Goal: Task Accomplishment & Management: Manage account settings

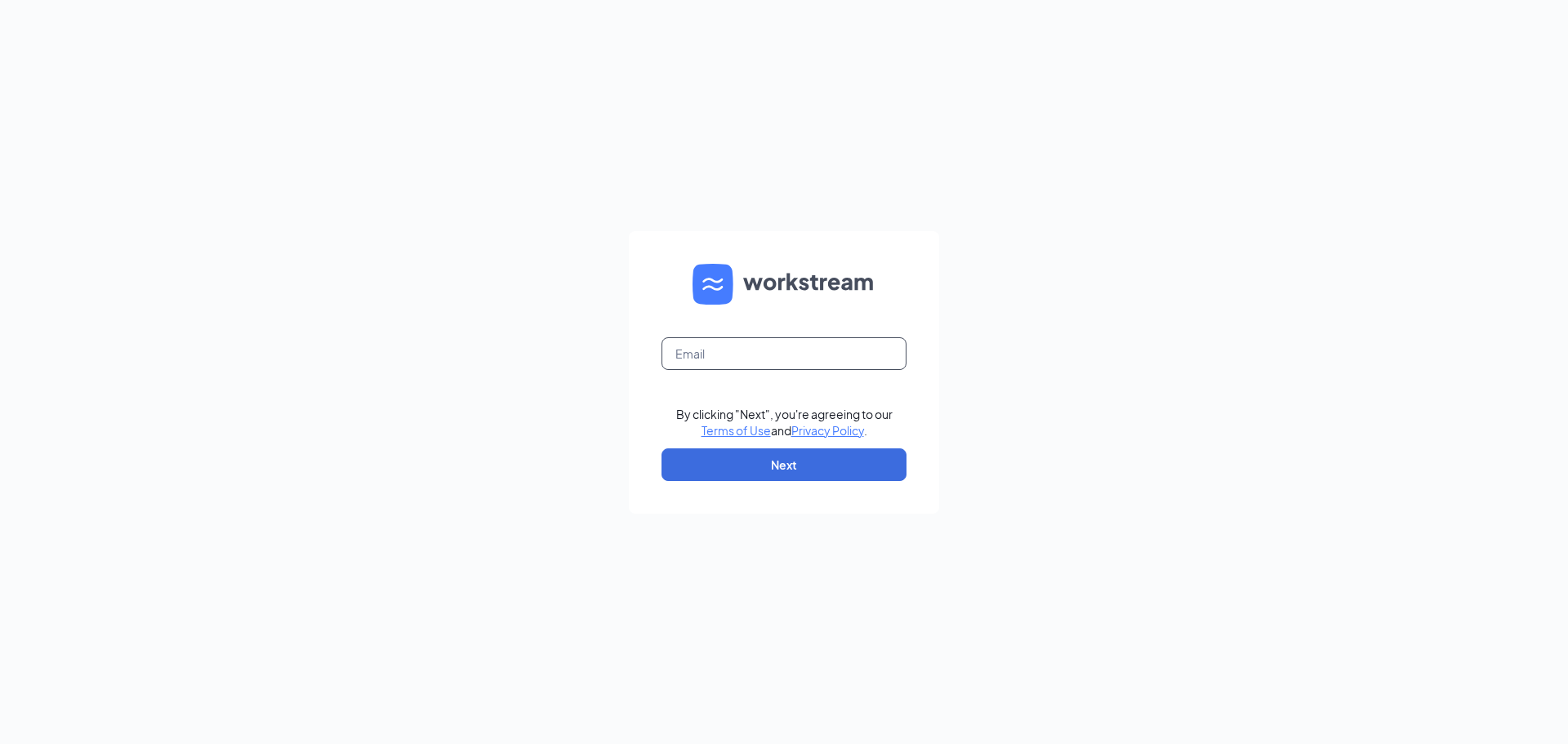
click at [710, 354] on input "text" at bounding box center [784, 354] width 245 height 33
type input "[EMAIL_ADDRESS][DOMAIN_NAME]"
click at [834, 456] on button "Next" at bounding box center [784, 464] width 245 height 33
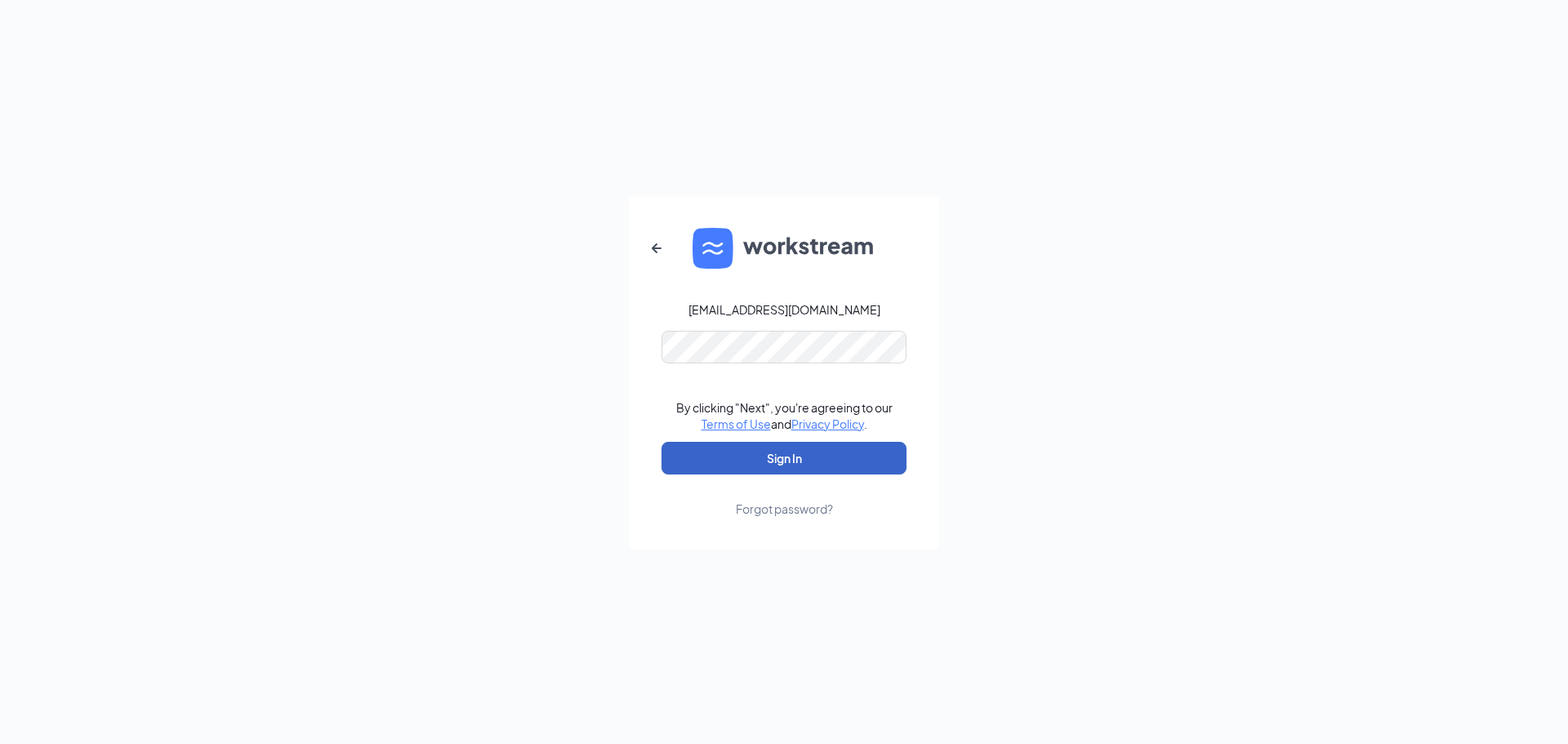
click at [834, 450] on button "Sign In" at bounding box center [784, 458] width 245 height 33
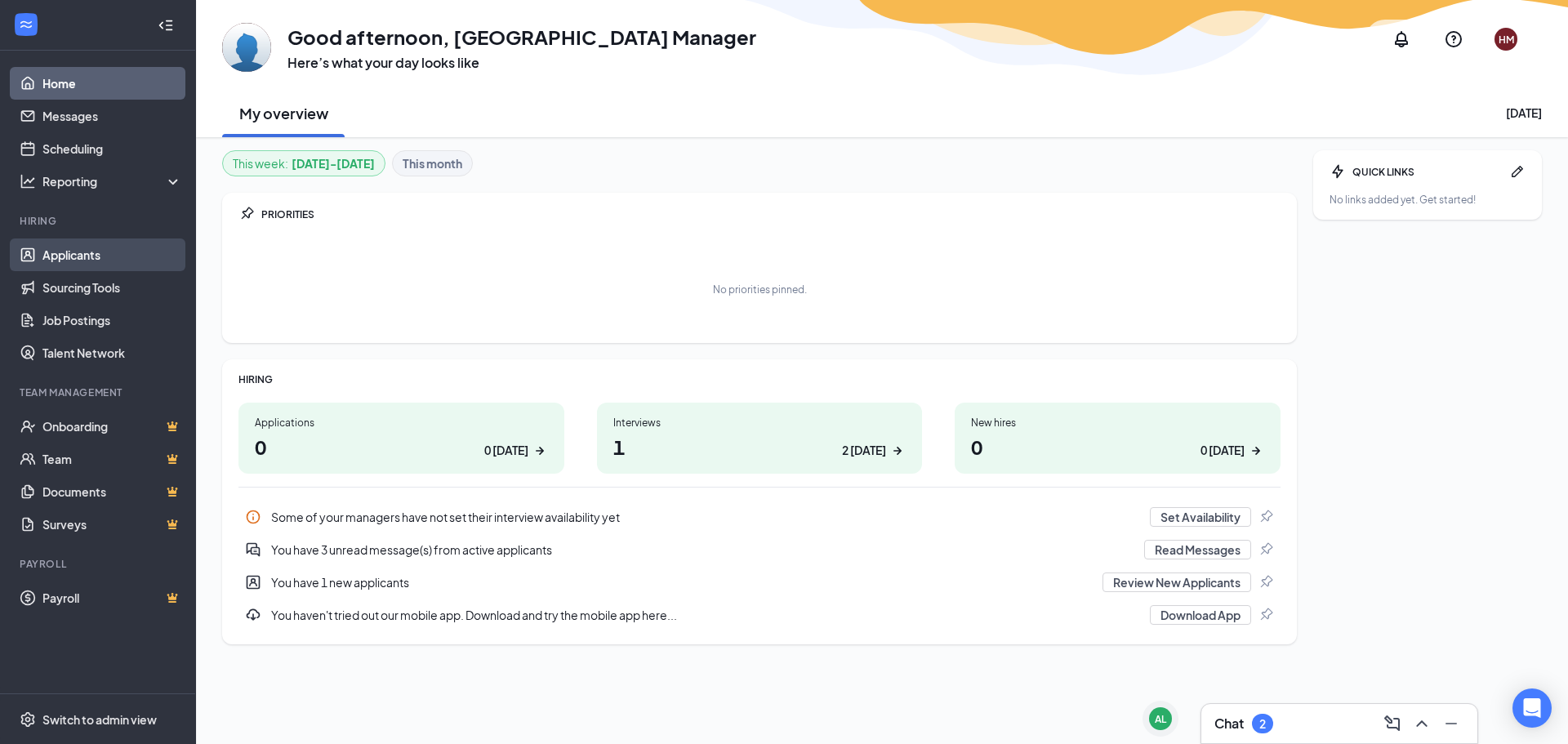
click at [81, 255] on link "Applicants" at bounding box center [112, 255] width 139 height 33
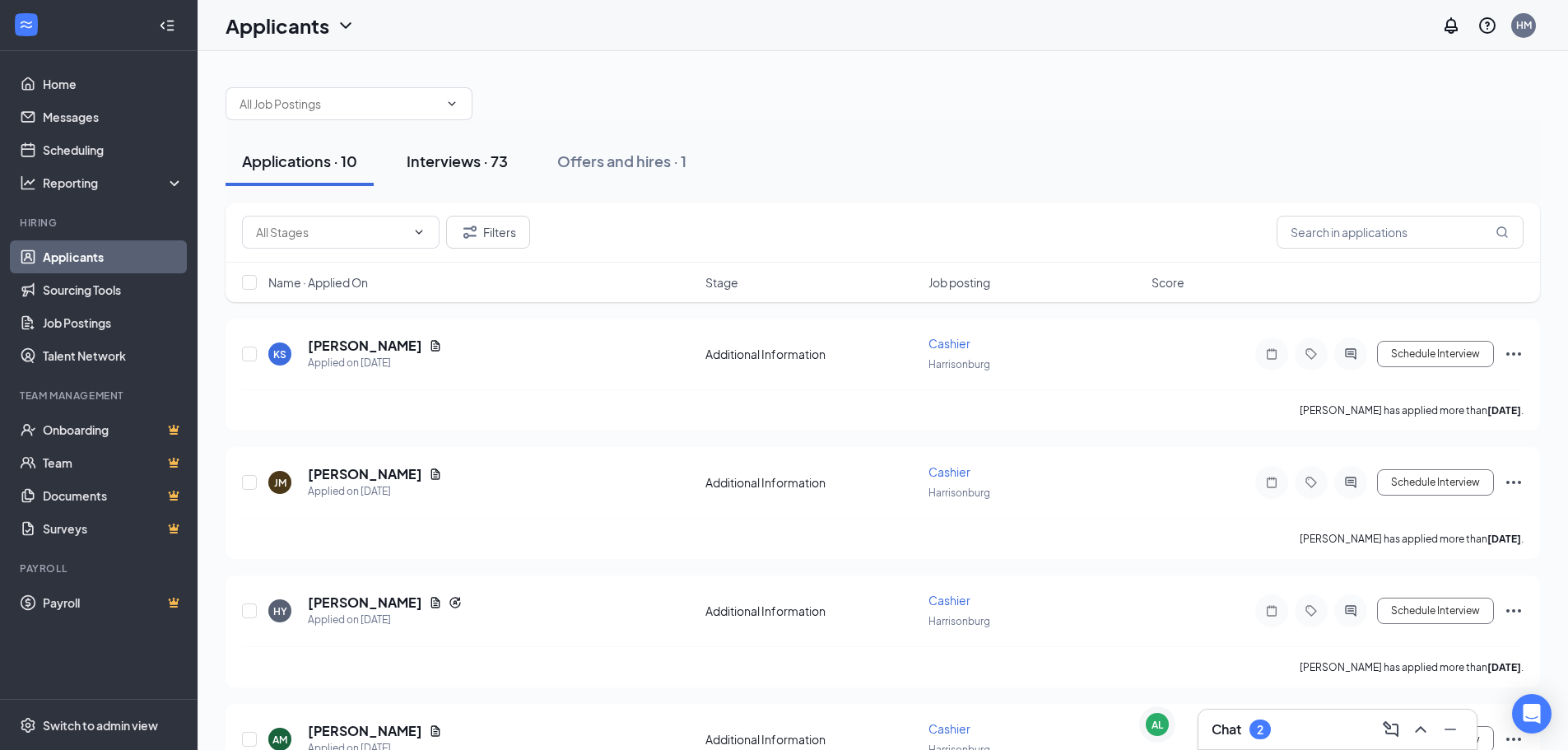
click at [474, 161] on div "Interviews · 73" at bounding box center [457, 160] width 101 height 21
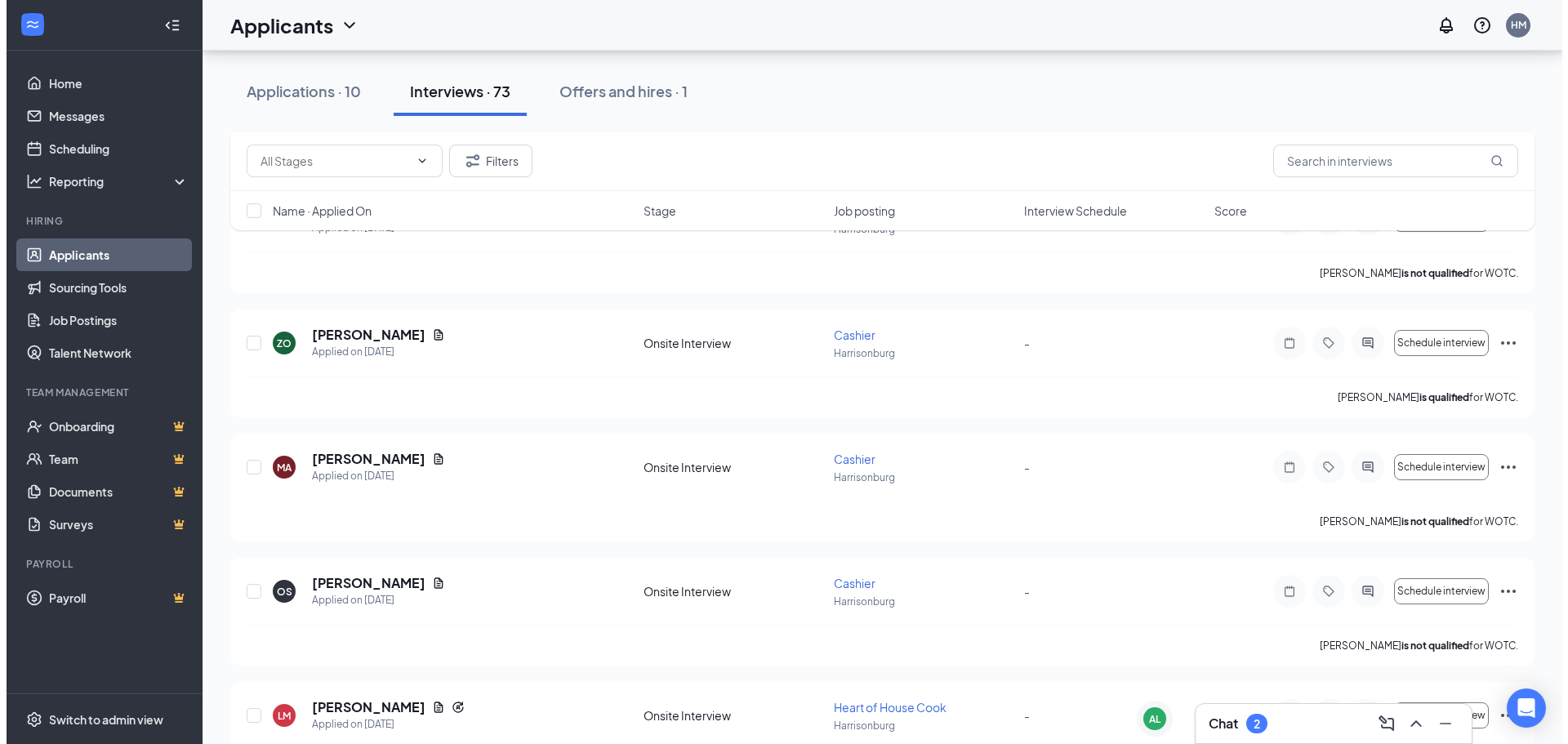
scroll to position [2776, 0]
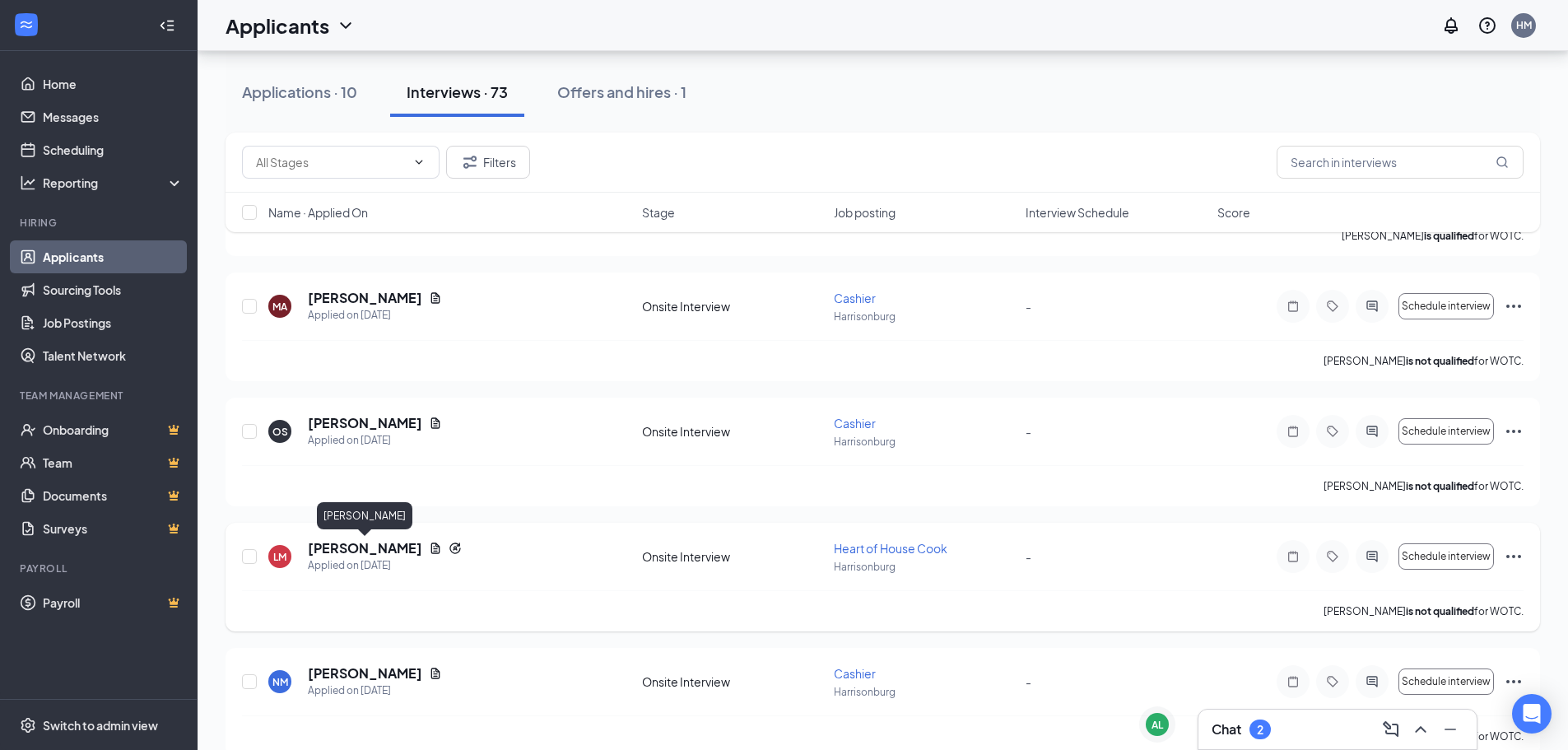
click at [352, 547] on h5 "LIONEL MUKOMA" at bounding box center [365, 548] width 114 height 18
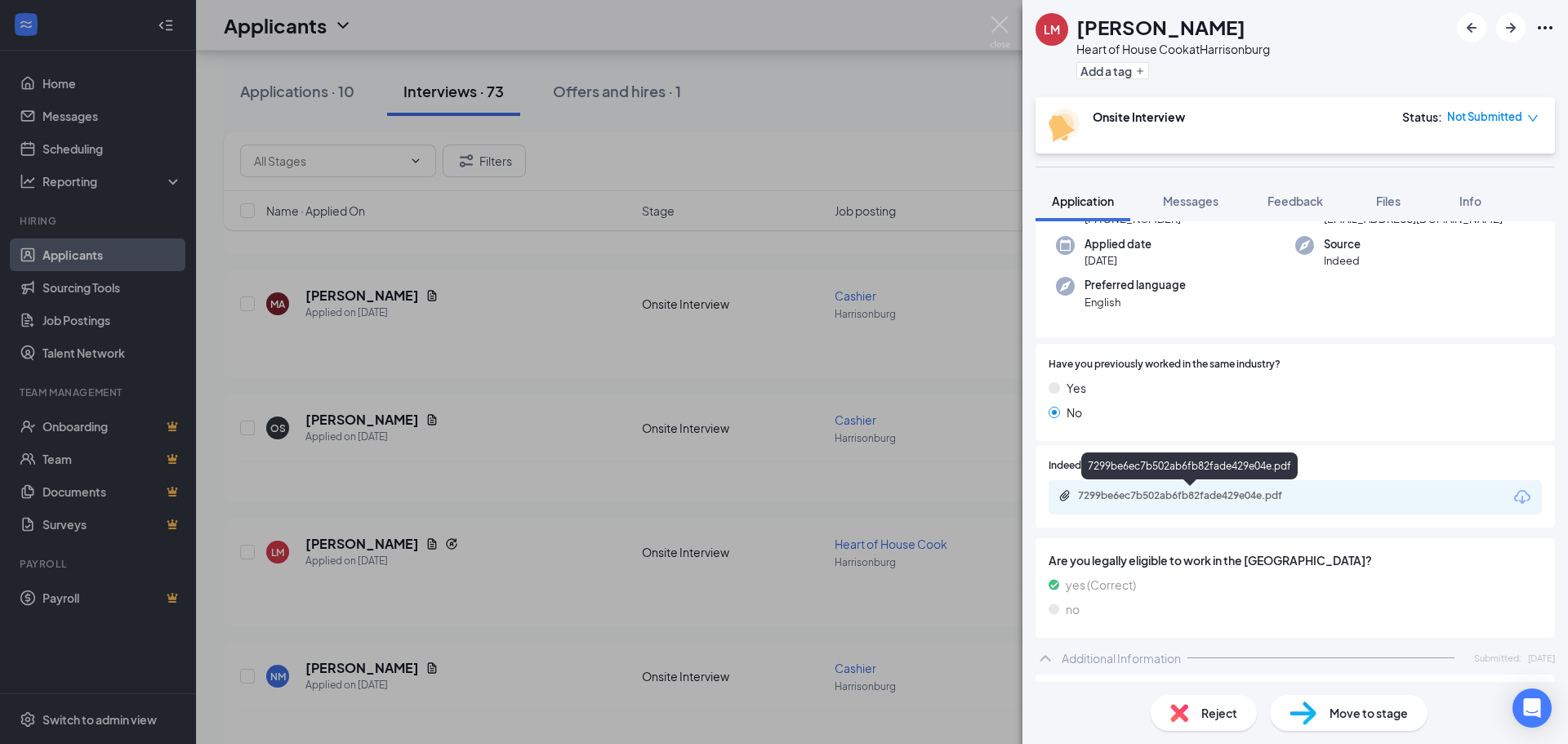
scroll to position [245, 0]
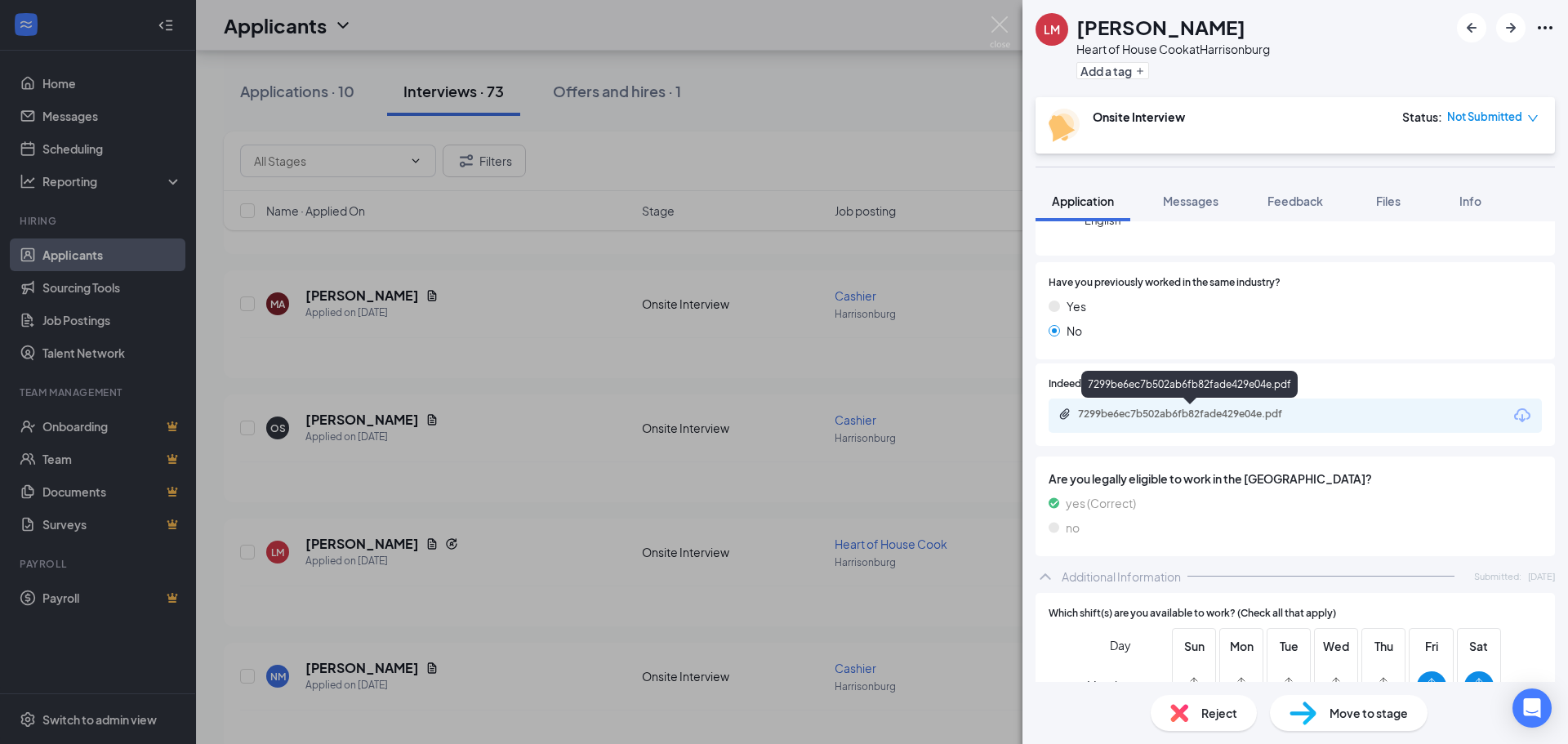
click at [1183, 417] on div "7299be6ec7b502ab6fb82fade429e04e.pdf" at bounding box center [1192, 414] width 229 height 13
